Goal: Task Accomplishment & Management: Manage account settings

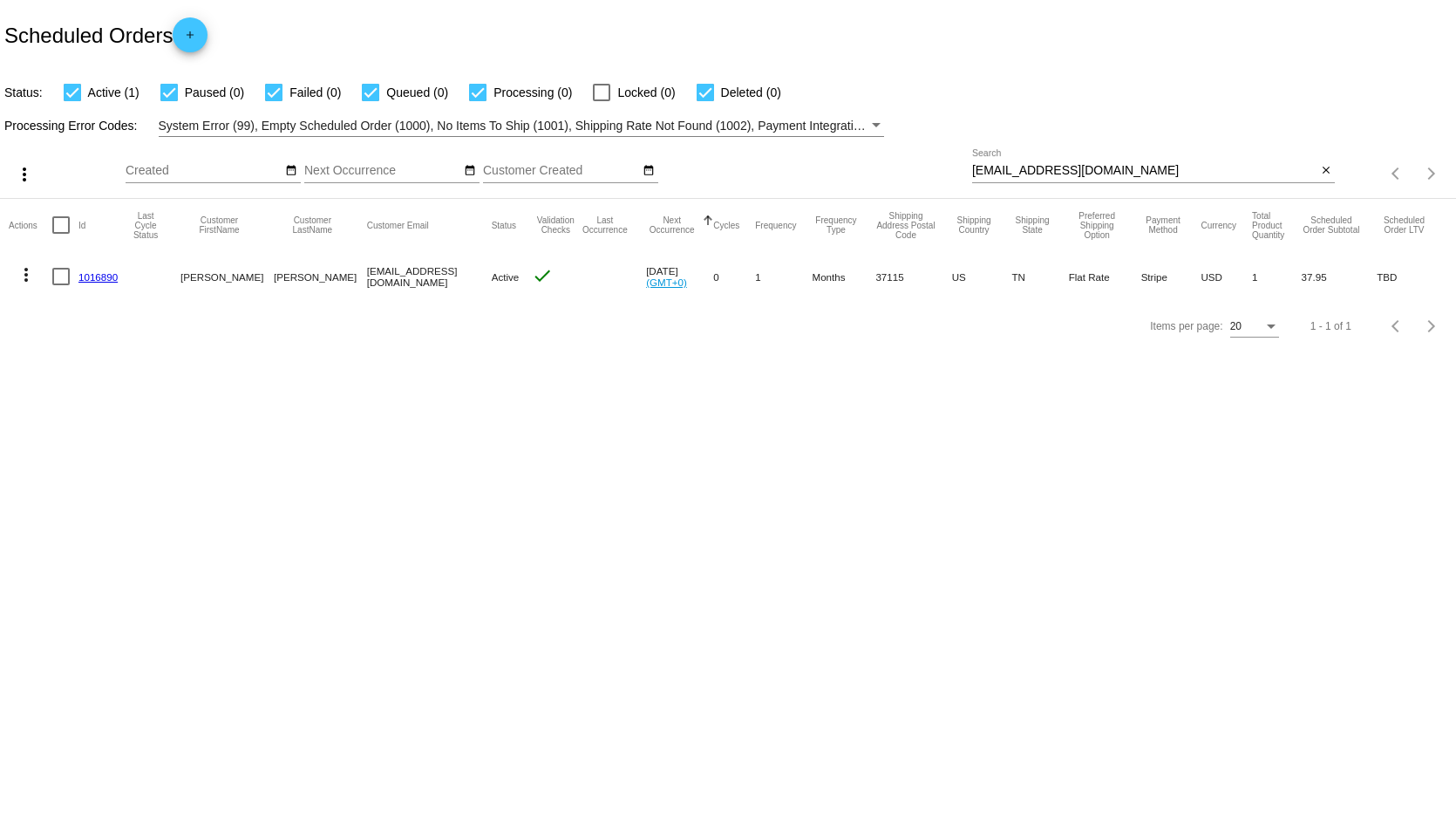
click at [90, 276] on link "1016890" at bounding box center [98, 276] width 39 height 12
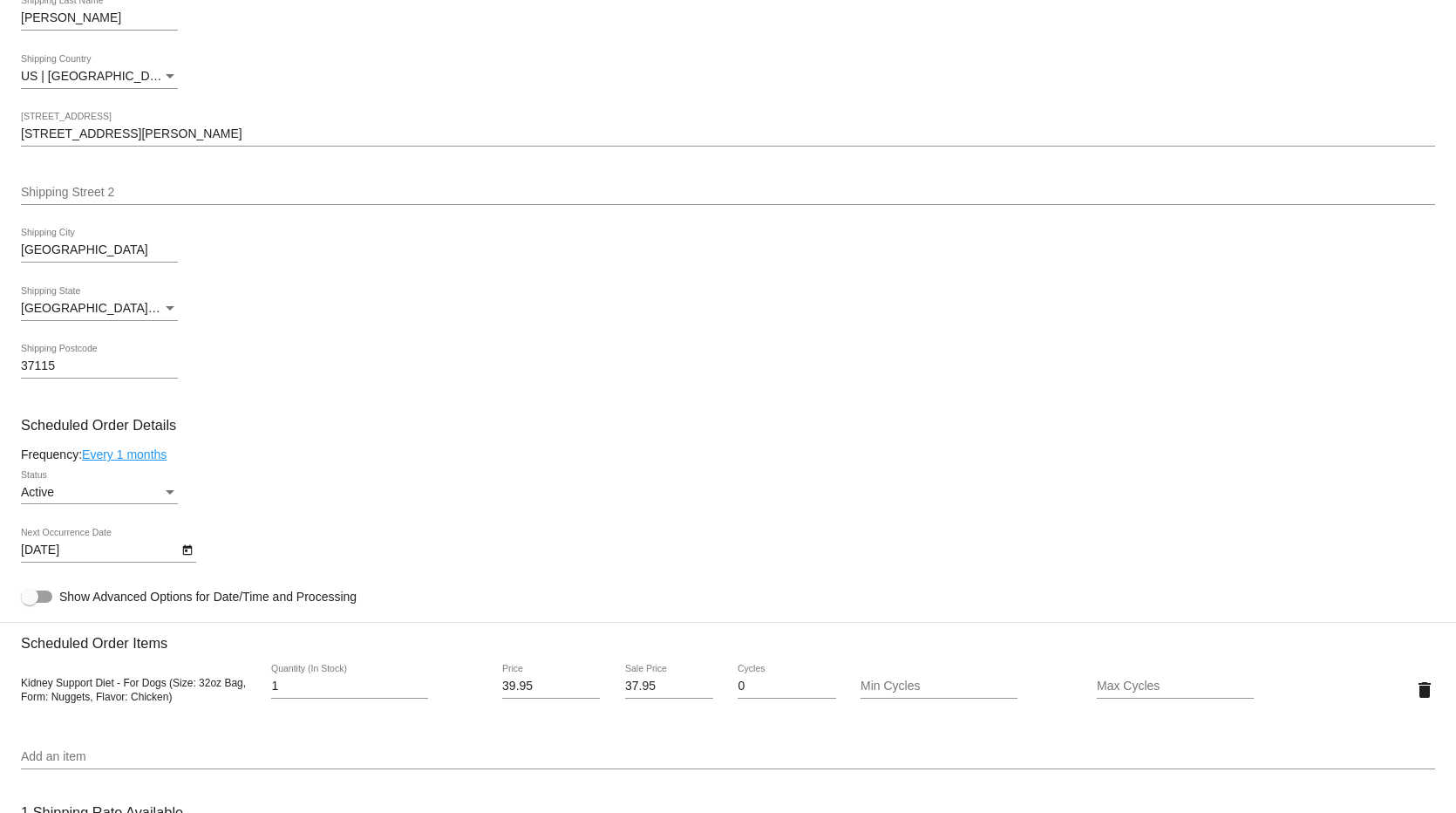
scroll to position [872, 0]
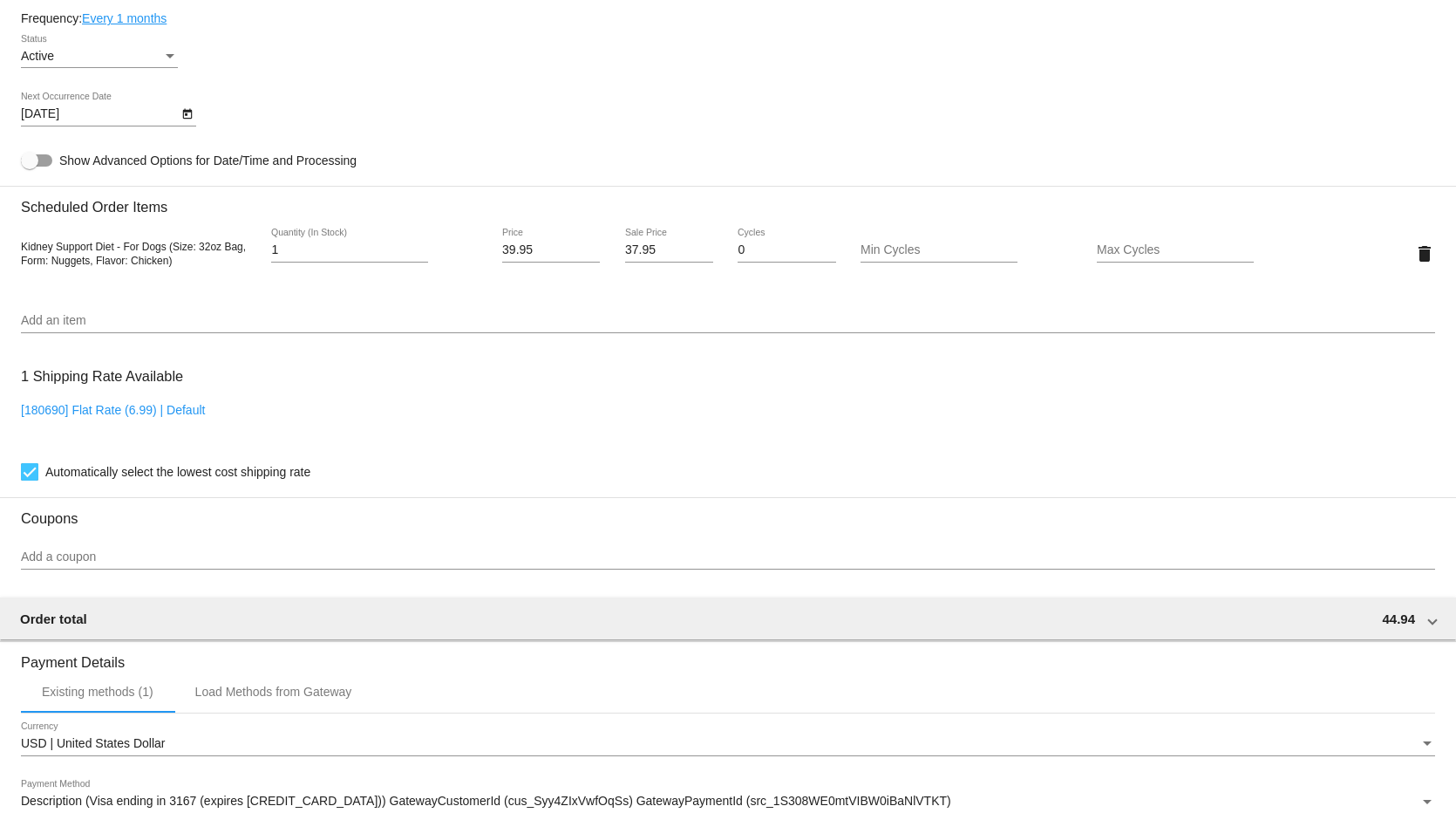
click at [56, 328] on input "Add an item" at bounding box center [728, 320] width 1414 height 14
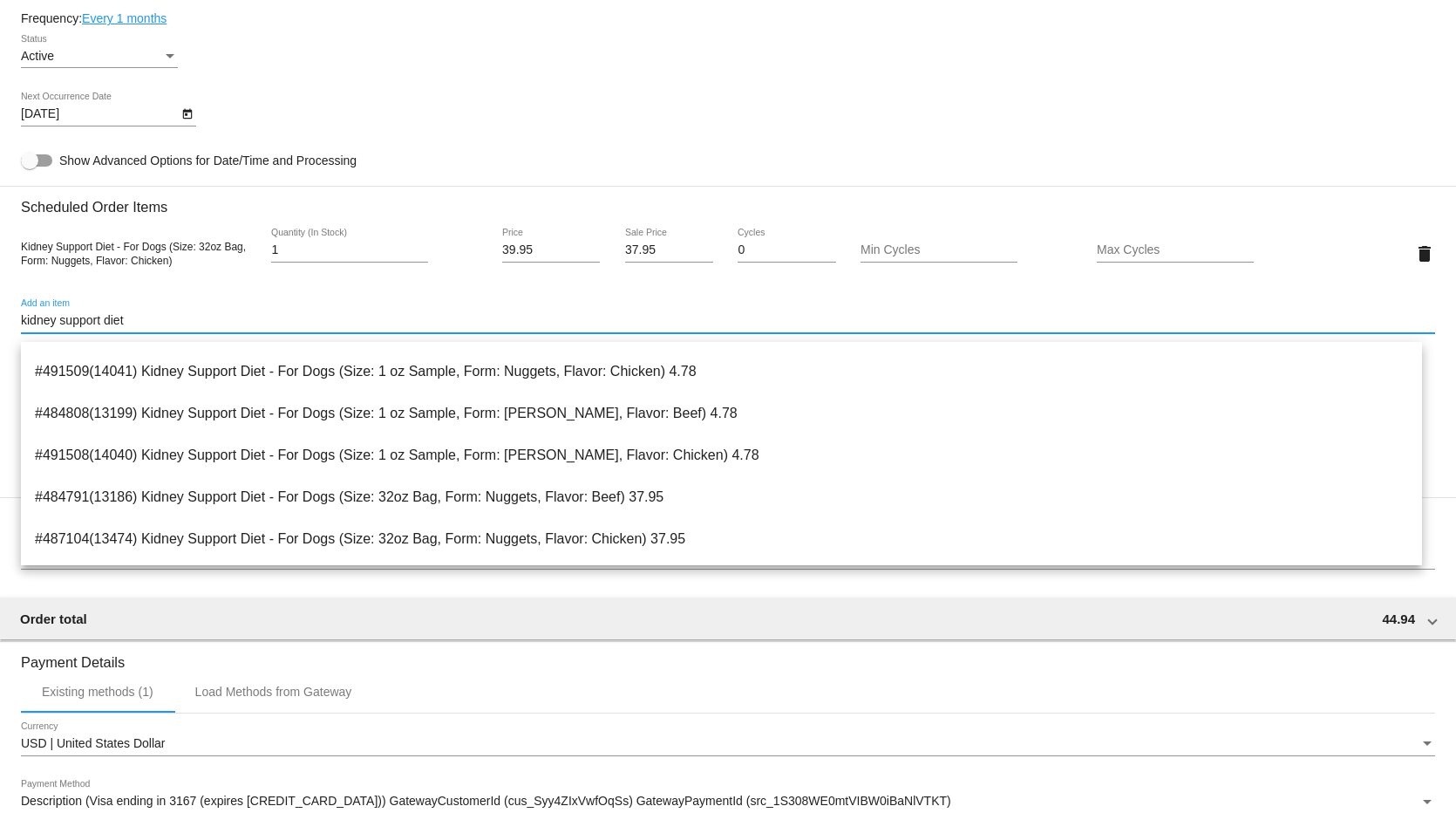
scroll to position [202, 0]
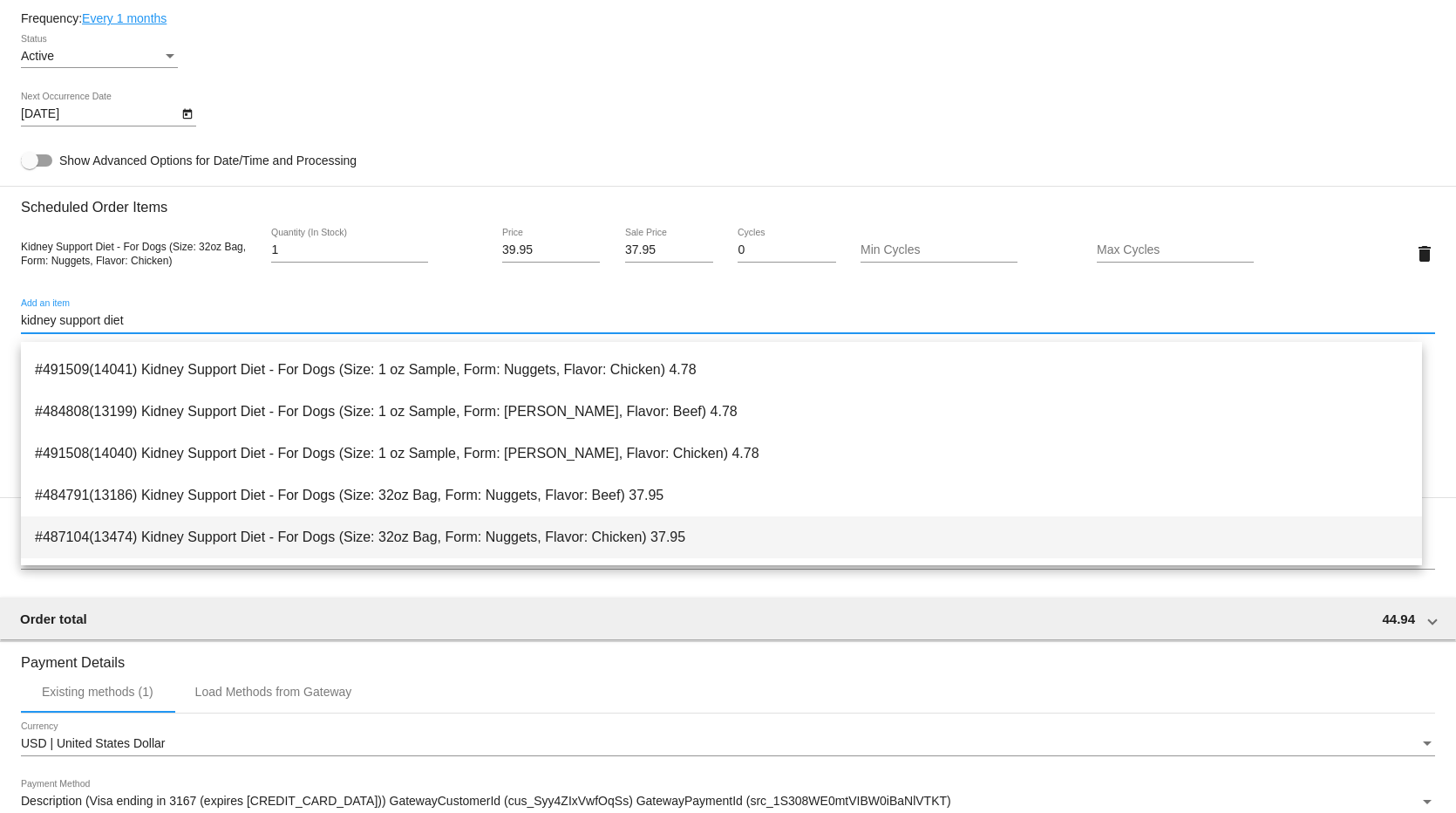
type input "kidney support diet"
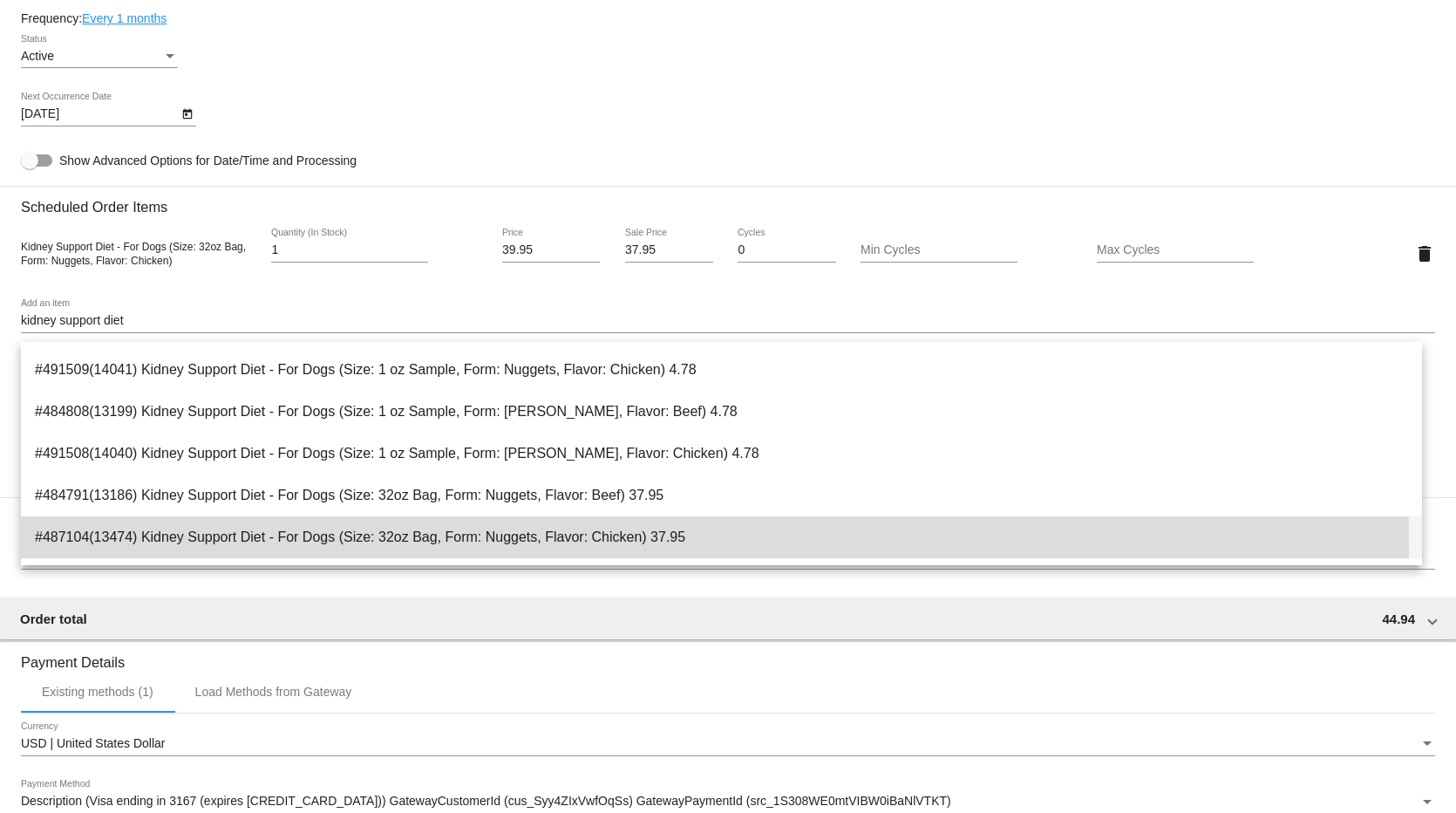
click at [373, 543] on span "#487104(13474) Kidney Support Diet - For Dogs (Size: 32oz Bag, Form: Nuggets, F…" at bounding box center [720, 537] width 1373 height 42
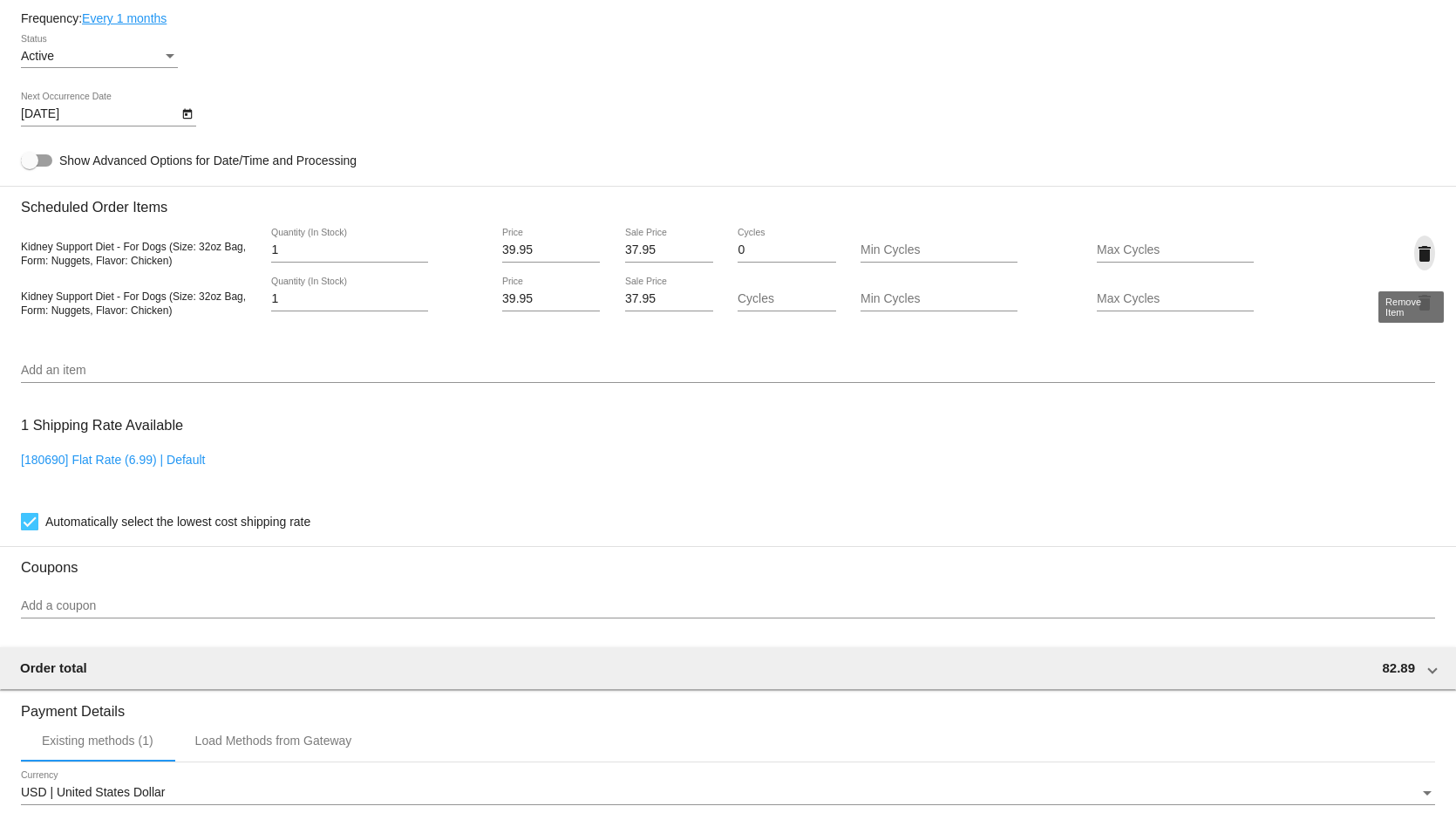
click at [1414, 262] on mat-icon "delete" at bounding box center [1424, 253] width 21 height 21
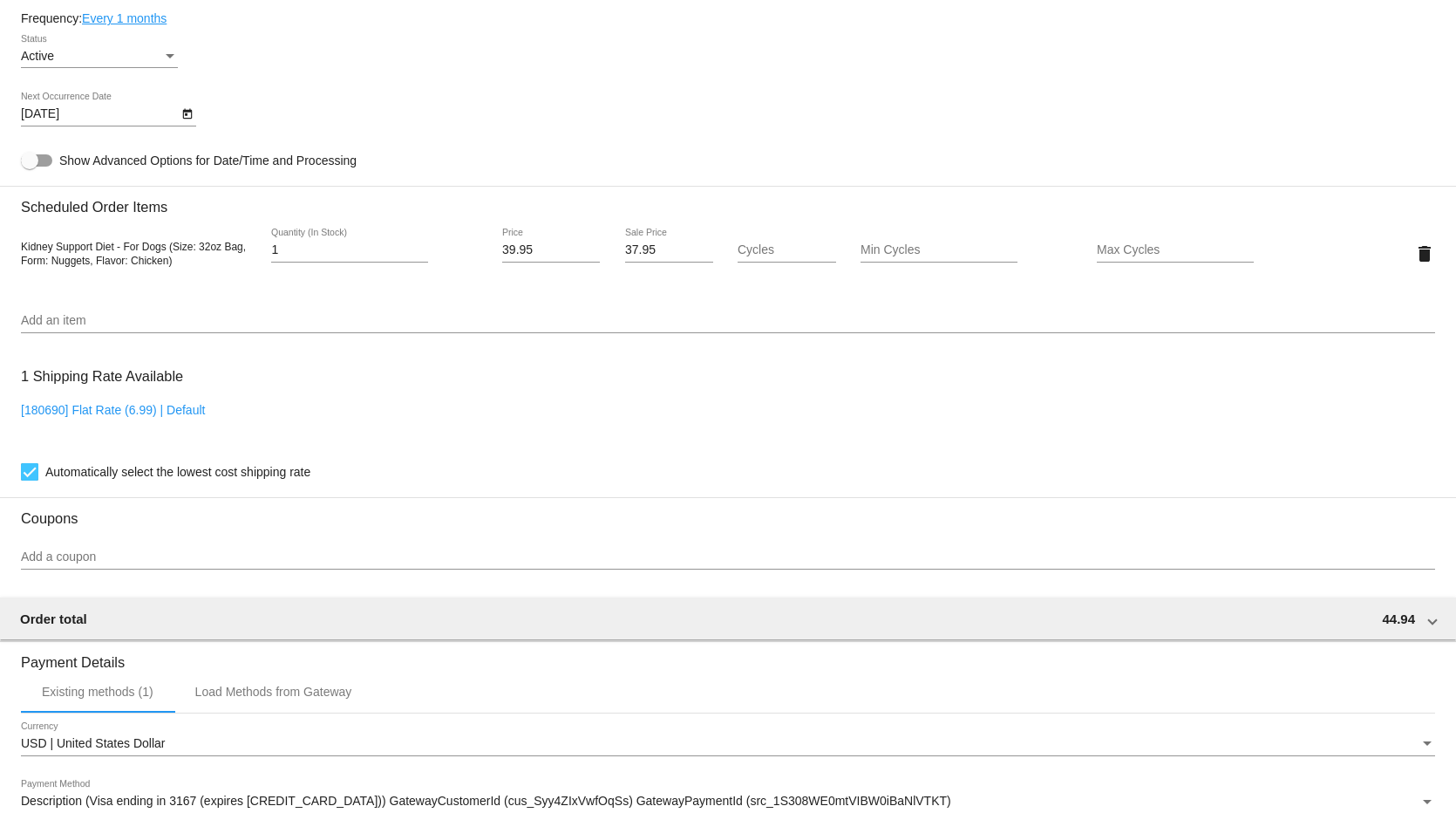
click at [448, 415] on div "[180690] Flat Rate (6.99) | Default" at bounding box center [728, 427] width 1414 height 50
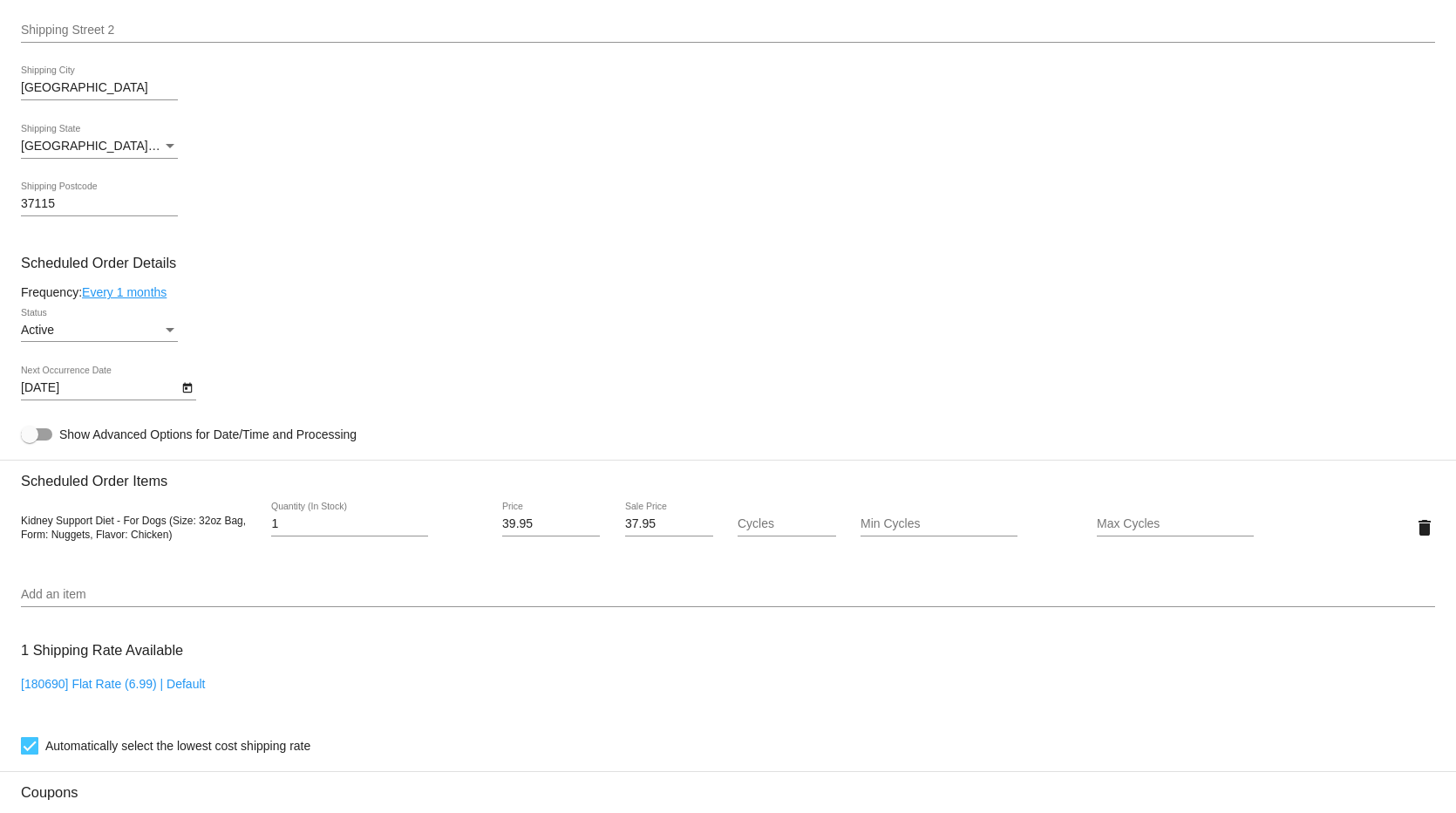
scroll to position [605, 0]
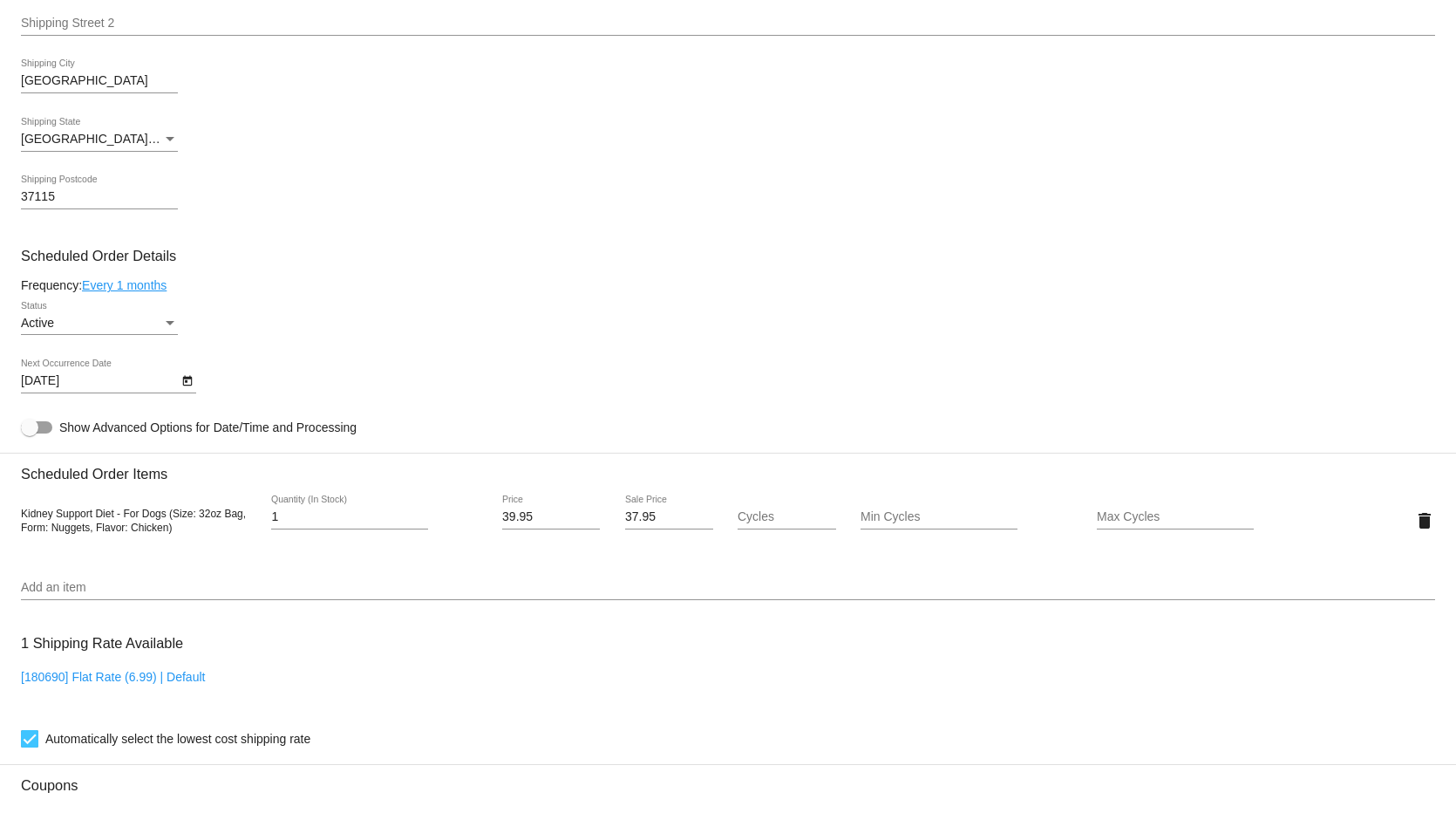
click at [73, 586] on div "Add an item" at bounding box center [728, 583] width 1414 height 34
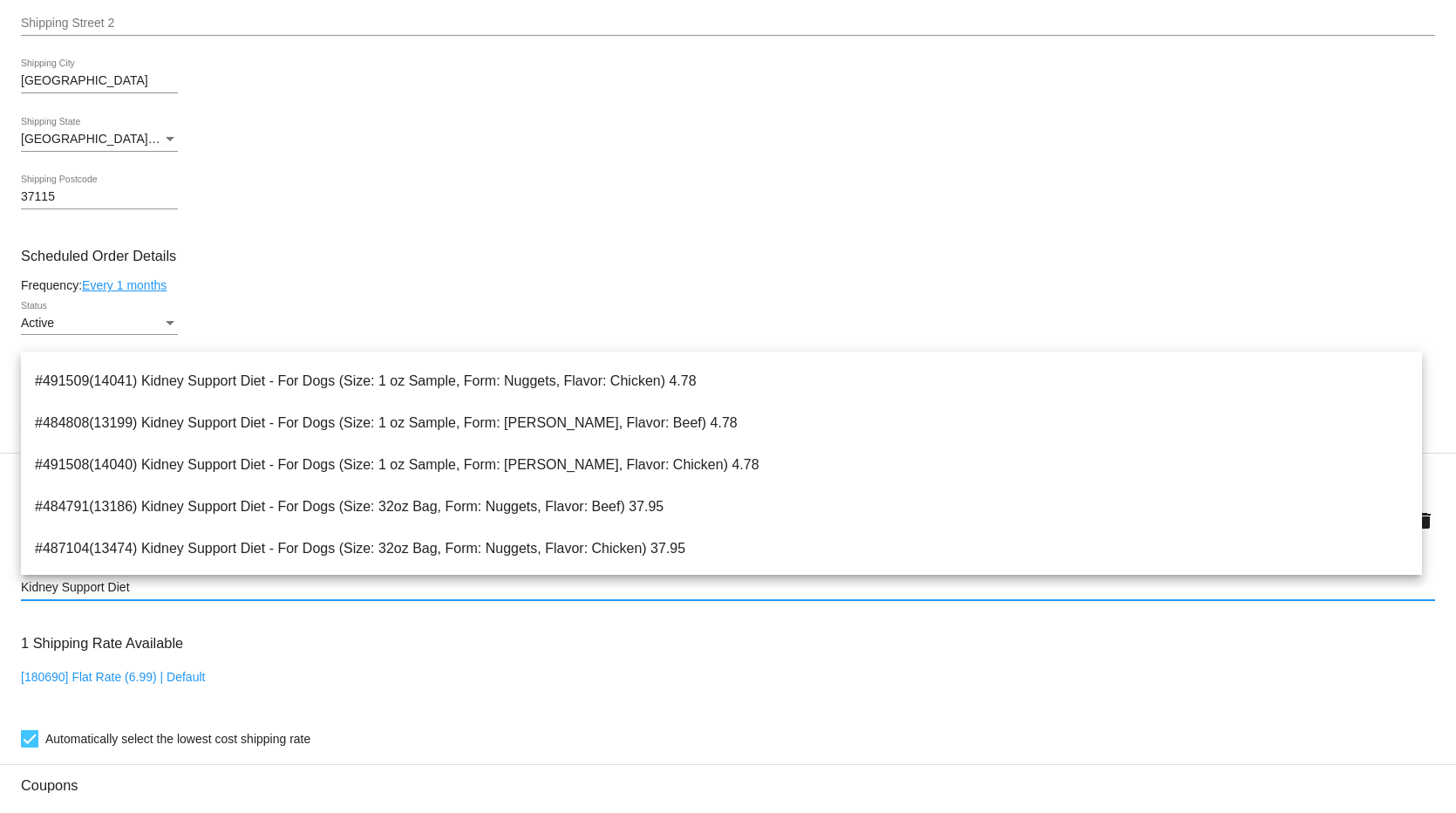
scroll to position [205, 0]
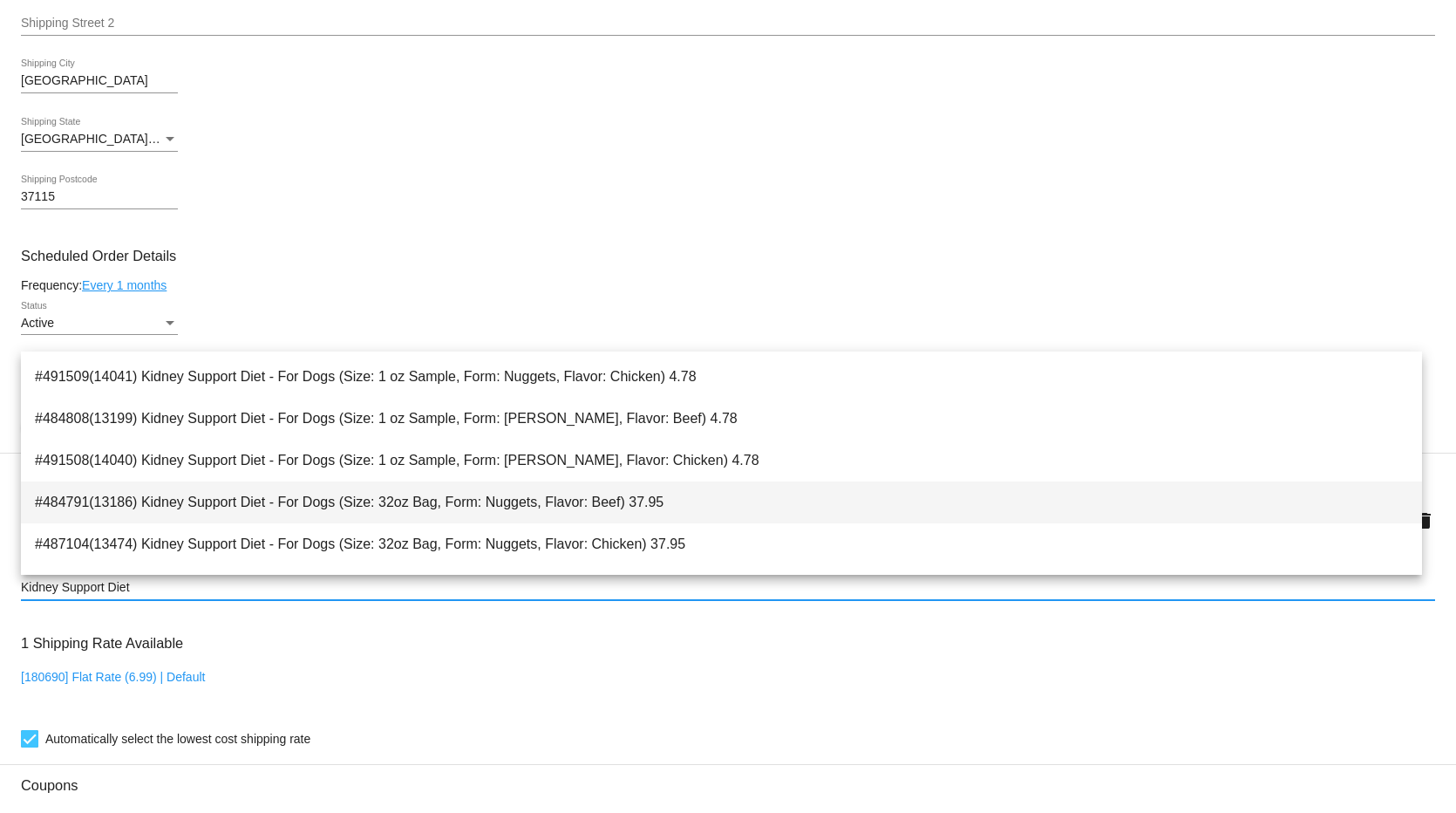
type input "Kidney Support Diet"
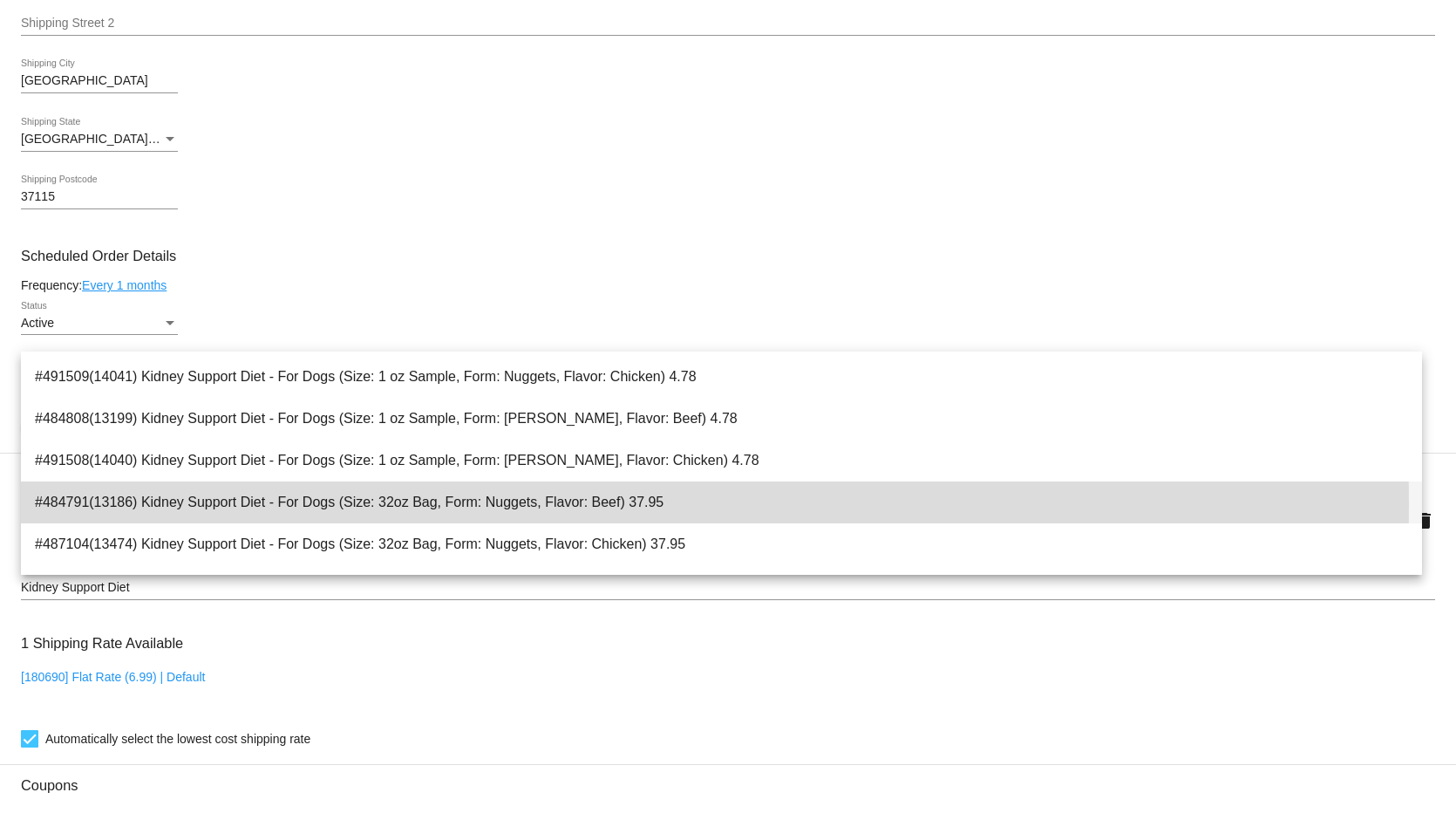
click at [356, 504] on span "#484791(13186) Kidney Support Diet - For Dogs (Size: 32oz Bag, Form: Nuggets, F…" at bounding box center [720, 502] width 1373 height 42
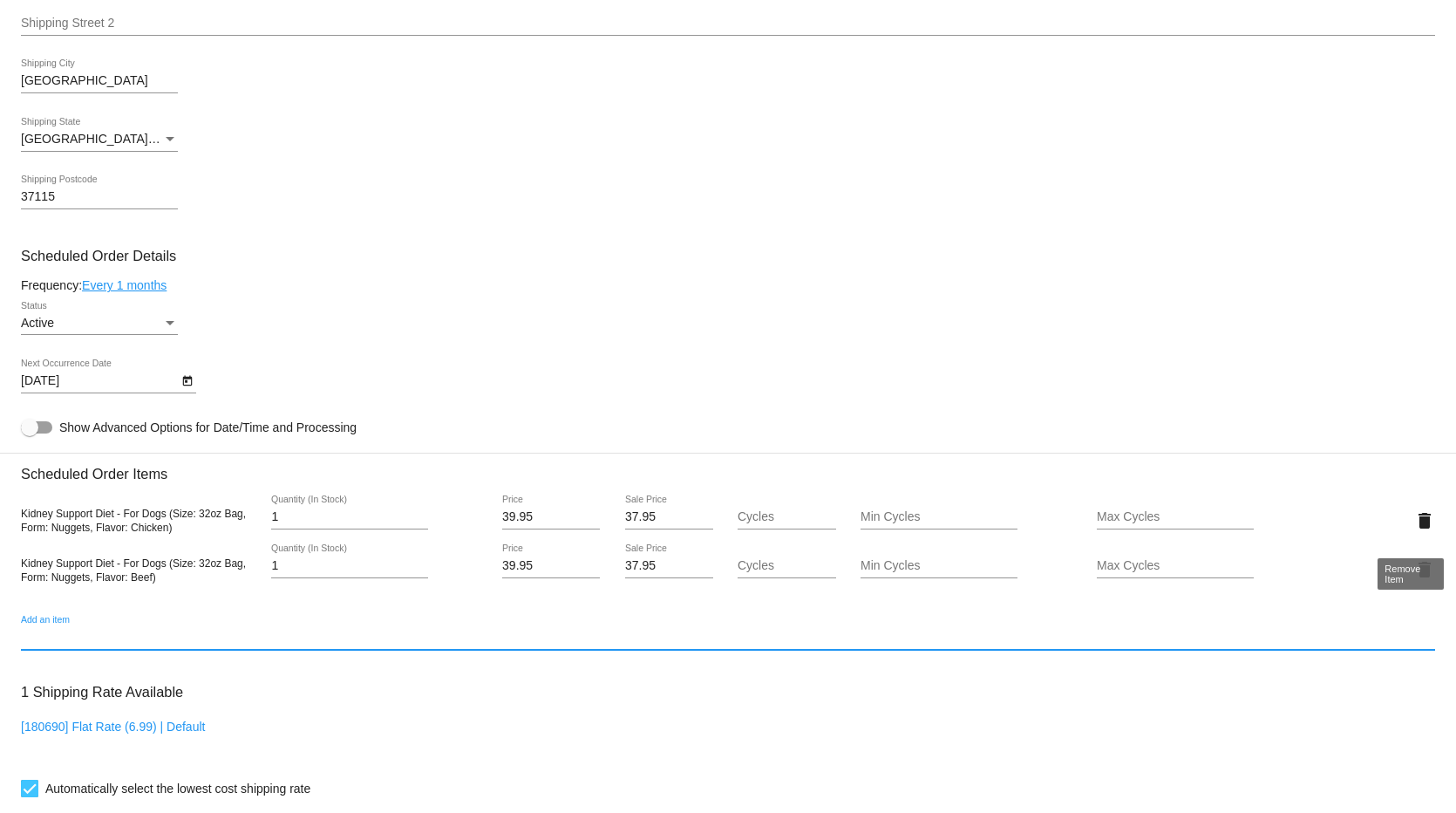
click at [1414, 531] on mat-icon "delete" at bounding box center [1424, 520] width 21 height 21
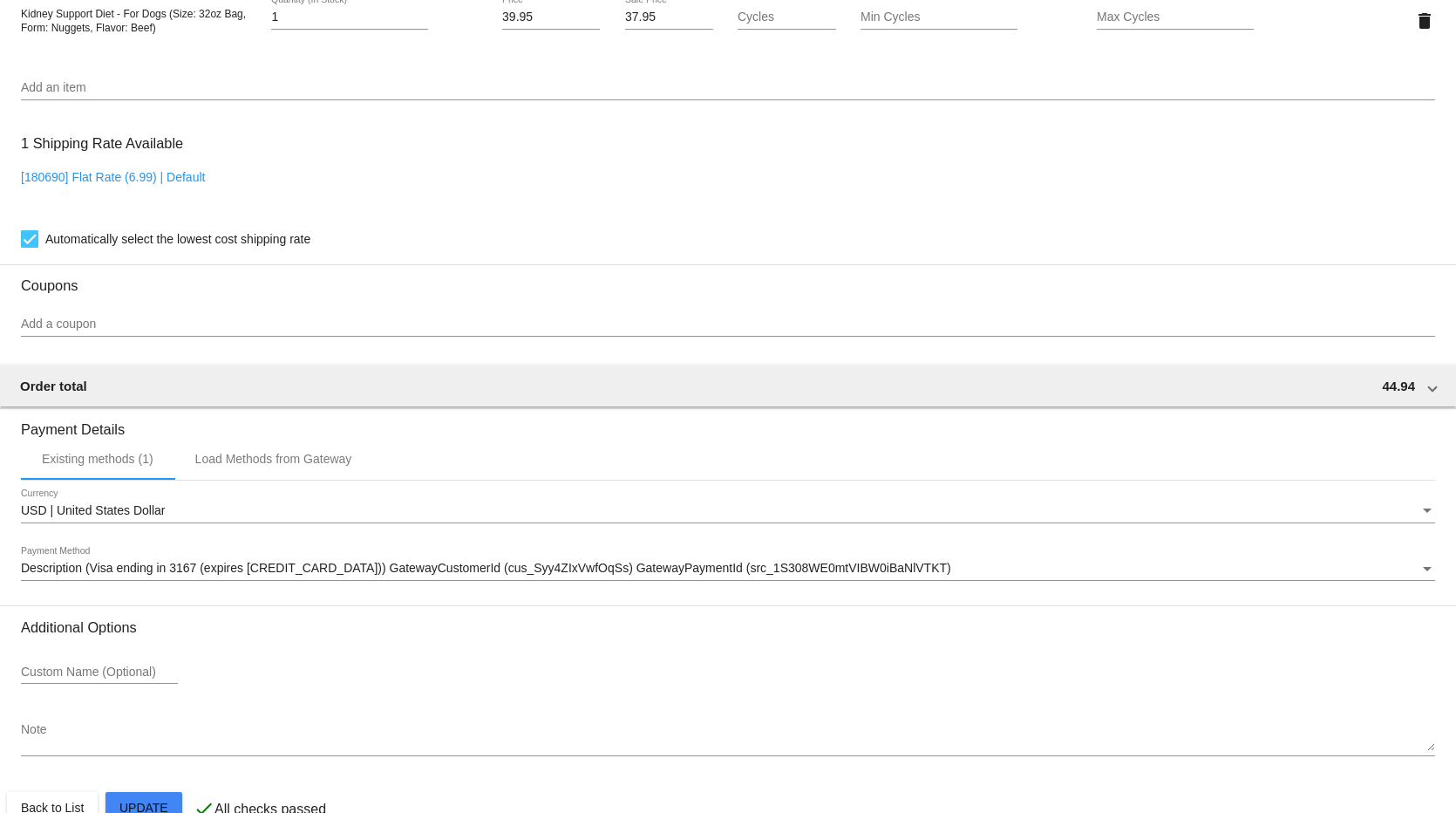
scroll to position [1155, 0]
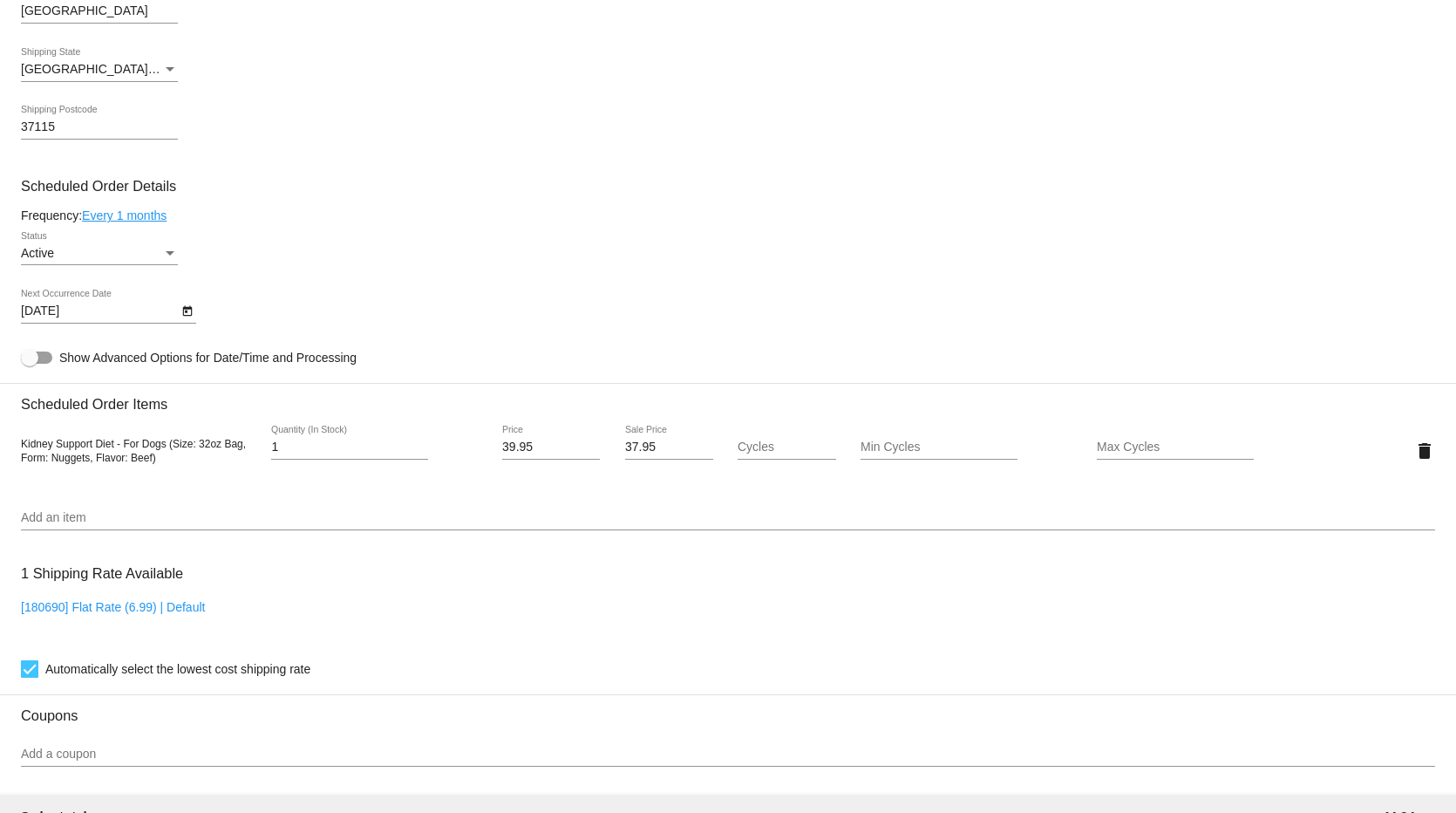
scroll to position [678, 0]
